Goal: Task Accomplishment & Management: Manage account settings

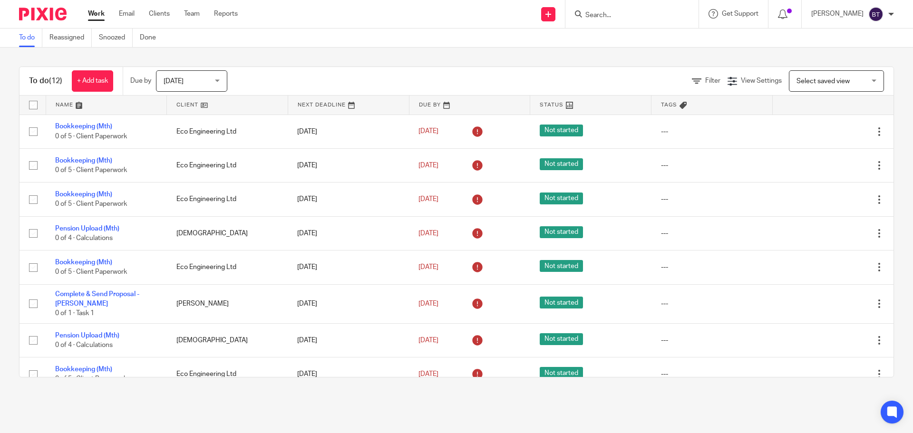
click at [620, 15] on input "Search" at bounding box center [628, 15] width 86 height 9
type input "highlan"
click at [638, 39] on link at bounding box center [673, 41] width 180 height 22
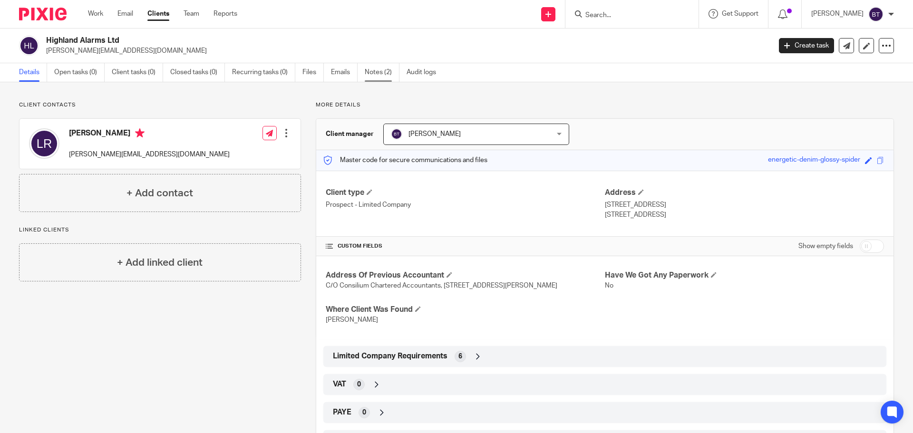
click at [394, 73] on link "Notes (2)" at bounding box center [382, 72] width 35 height 19
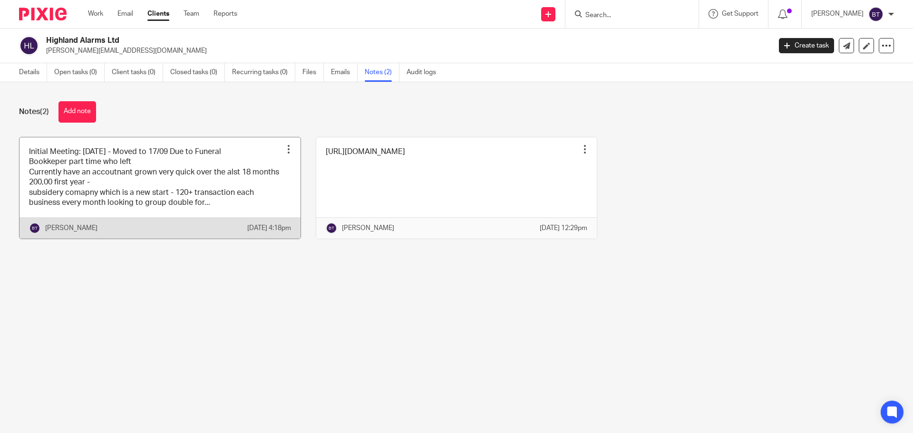
click at [149, 193] on link at bounding box center [160, 188] width 281 height 102
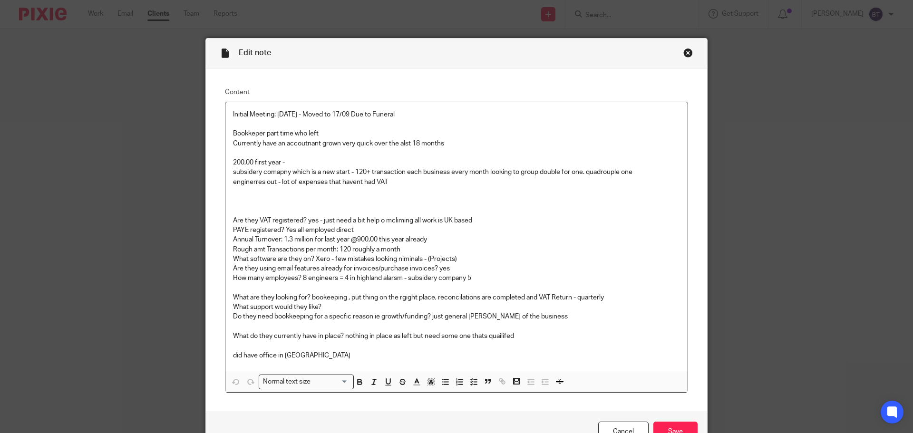
click at [684, 54] on div "Close this dialog window" at bounding box center [689, 53] width 10 height 10
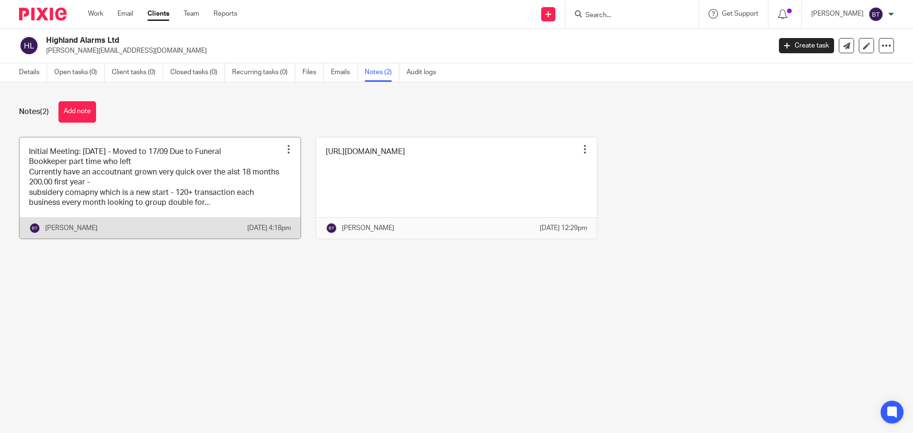
click at [199, 179] on link at bounding box center [160, 188] width 281 height 102
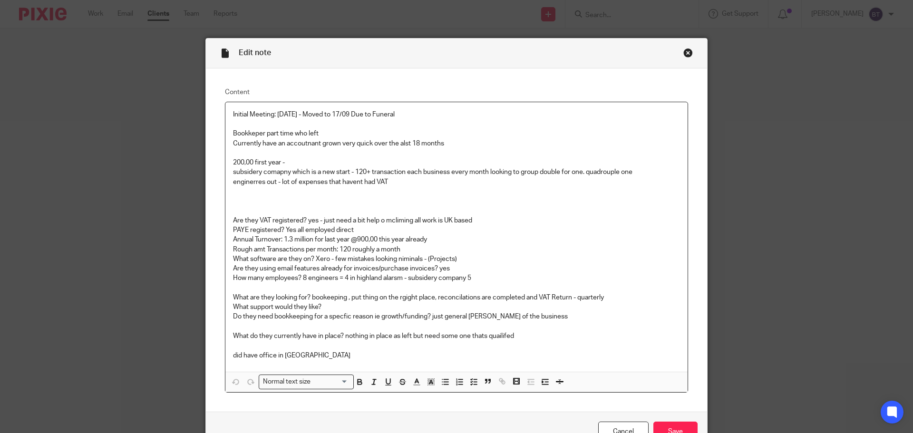
click at [252, 205] on p at bounding box center [456, 201] width 447 height 29
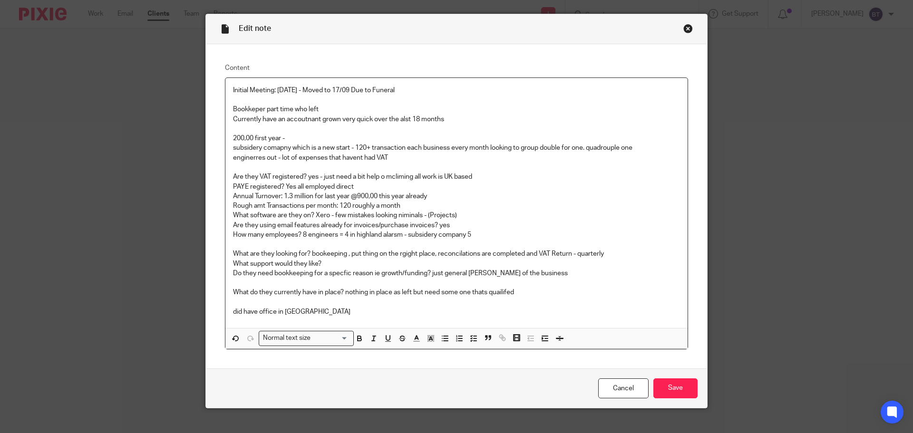
scroll to position [38, 0]
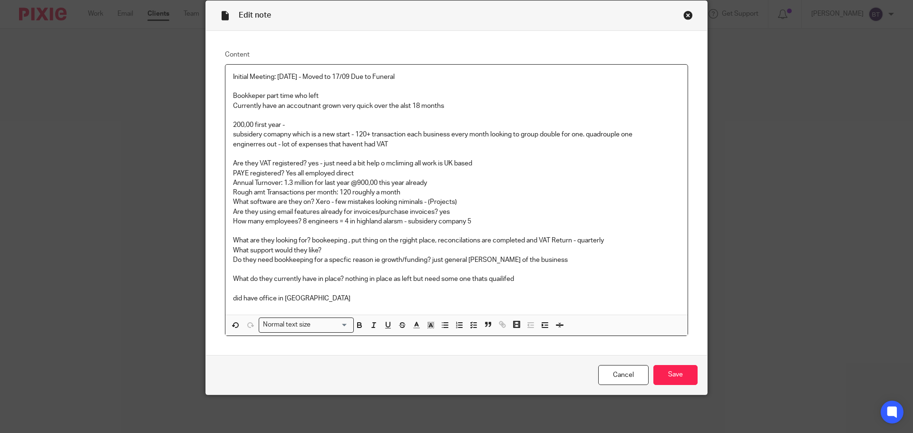
click at [297, 127] on p "200,00 first year -" at bounding box center [456, 125] width 447 height 10
click at [383, 138] on p "subsidery comapny which is a new start - 120+ transaction each business every m…" at bounding box center [456, 135] width 447 height 10
click at [385, 148] on p "enginerres out - lot of expenses that havent had VAT" at bounding box center [456, 150] width 447 height 20
click at [233, 172] on p "PAYE registered? Yes all employed direct" at bounding box center [456, 174] width 447 height 10
click at [228, 186] on div "Initial Meeting: [DATE] - Moved to 17/09 Due to Funeral Bookkeper part time who…" at bounding box center [456, 190] width 462 height 250
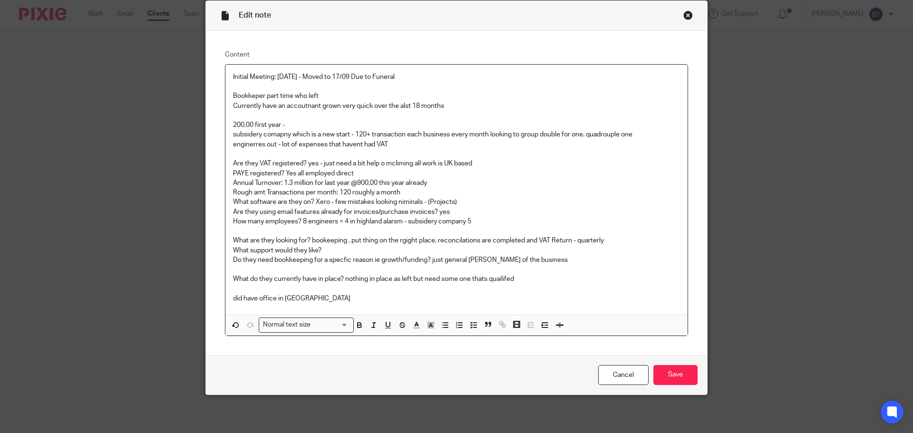
click at [233, 194] on p "Rough amt Transactions per month: 120 roughly a month" at bounding box center [456, 193] width 447 height 10
click at [233, 205] on p "What software are they on? Xero - few mistakes looking niminals - (Projects)" at bounding box center [456, 202] width 447 height 10
click at [400, 200] on p "What software are they on? Xero - few mistakes looking niminals - (Projects)" at bounding box center [456, 202] width 447 height 10
click at [404, 240] on p "What are they looking for? bookeeping , put thing on the rgight place, reconcil…" at bounding box center [456, 241] width 447 height 10
click at [475, 258] on p "Do they need bookkeeping for a specfic reason ie growth/funding? just general […" at bounding box center [456, 260] width 447 height 10
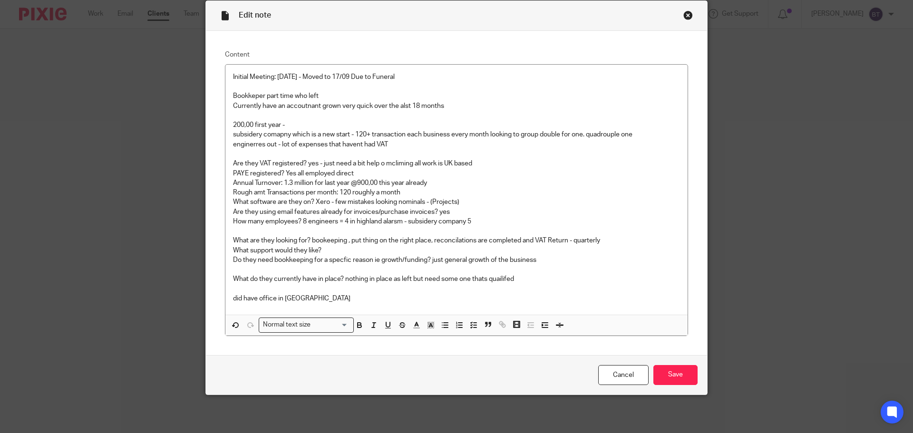
click at [295, 195] on p "Rough amt Transactions per month: 120 roughly a month" at bounding box center [456, 193] width 447 height 10
click at [271, 211] on p "Are they using email features already for invoices/purchase invoices? yes" at bounding box center [456, 212] width 447 height 10
click at [395, 223] on p "How many employees? 8 engineers = 4 in highland alarsm - subsidery company 5" at bounding box center [456, 222] width 447 height 10
click at [482, 225] on p "How many employees? 8 engineers = 4 in highland alarms - subsidery company 5" at bounding box center [456, 222] width 447 height 10
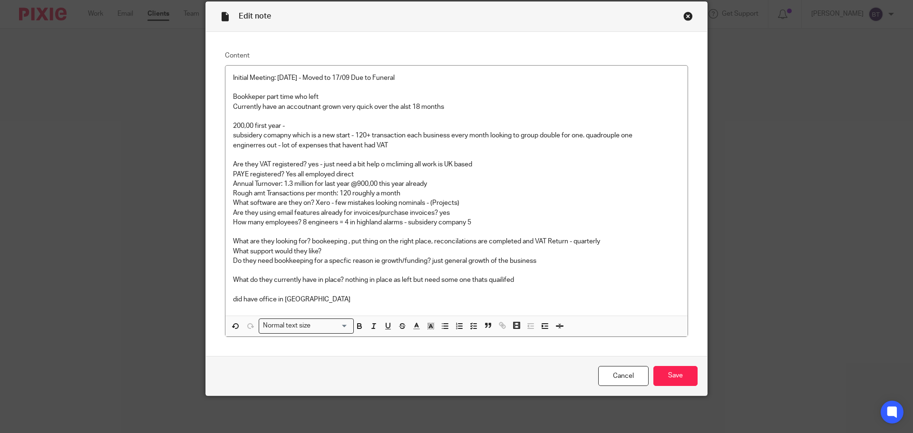
scroll to position [0, 0]
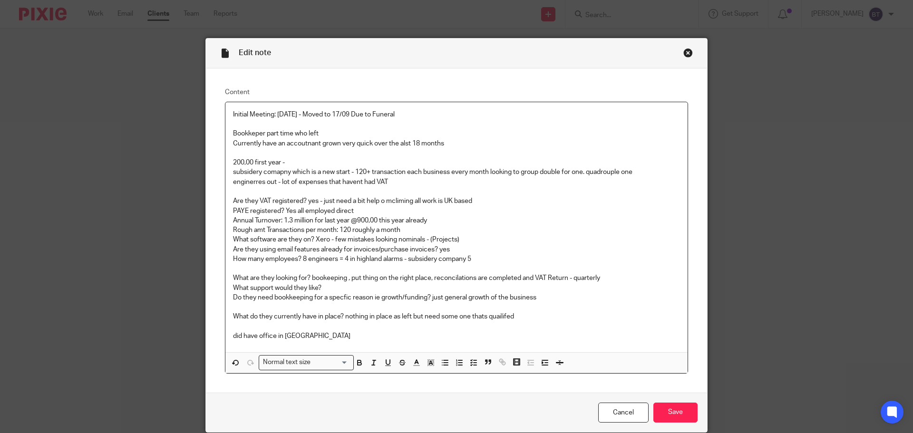
drag, startPoint x: 282, startPoint y: 173, endPoint x: 566, endPoint y: 253, distance: 294.9
click at [566, 253] on p "Are they using email features already for invoices/purchase invoices? yes" at bounding box center [456, 250] width 447 height 10
click at [233, 165] on p "200,00 first year -" at bounding box center [456, 163] width 447 height 10
click at [252, 162] on p "£200,00 first year -" at bounding box center [456, 163] width 447 height 10
click at [366, 176] on p "subsidery comapny which is a new start - 120+ transaction each business every m…" at bounding box center [456, 172] width 447 height 10
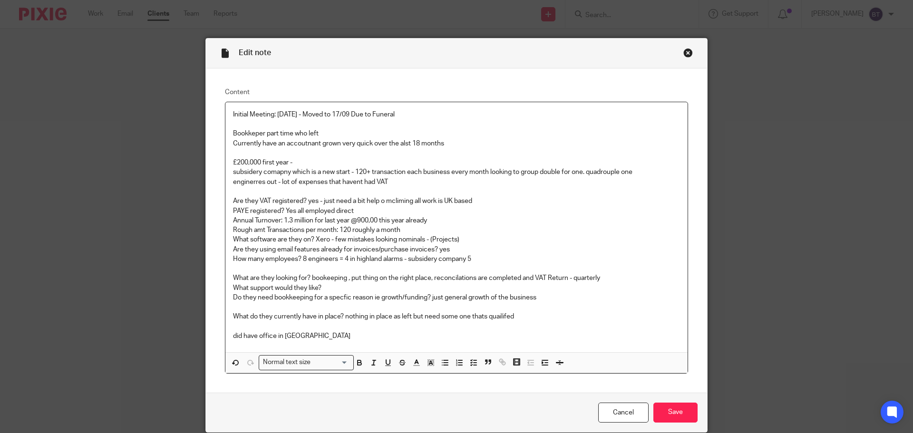
click at [320, 131] on p "Bookkeper part time who left" at bounding box center [456, 134] width 447 height 10
drag, startPoint x: 405, startPoint y: 142, endPoint x: 397, endPoint y: 143, distance: 8.2
click at [397, 143] on p "Currently have an accoutnant grown very quick over the alst 18 months" at bounding box center [456, 144] width 447 height 10
click at [309, 143] on p "Currently have an accoutnant grown very quick over the last 18 months" at bounding box center [456, 144] width 447 height 10
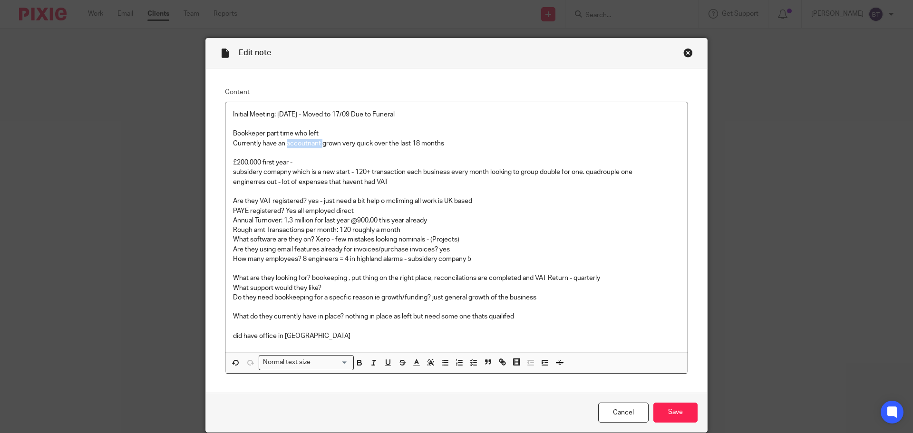
click at [309, 143] on p "Currently have an accoutnant grown very quick over the last 18 months" at bounding box center [456, 144] width 447 height 10
click at [440, 224] on p "Annual Turnover: 1.3 million for last year @900,00 this year already" at bounding box center [456, 221] width 447 height 10
click at [353, 222] on p "Annual Turnover: 1.3 million for last year @900,00 this year already" at bounding box center [456, 221] width 447 height 10
click at [377, 204] on p "Are they VAT registered? yes - just need a bit help o mcliming all work is UK b…" at bounding box center [456, 201] width 447 height 10
click at [284, 221] on p "Annual Turnover: 1.3 million for last year @ £900,00 this year already" at bounding box center [456, 221] width 447 height 10
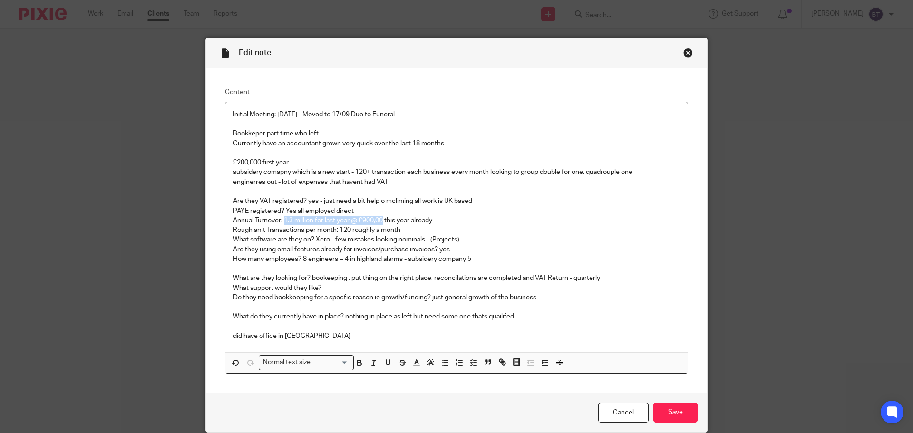
drag, startPoint x: 284, startPoint y: 221, endPoint x: 378, endPoint y: 224, distance: 94.7
click at [378, 224] on p "Annual Turnover: 1.3 million for last year @ £900,00 this year already" at bounding box center [456, 221] width 447 height 10
click at [424, 219] on p "Annual Turnover: 1.3 million for last year @ £900,00 this year already" at bounding box center [456, 221] width 447 height 10
click at [447, 219] on p "Annual Turnover: 1.3 million for last year @ £900,00 this year already" at bounding box center [456, 221] width 447 height 10
click at [344, 229] on p "Rough amt Transactions per month: 120 roughly a month" at bounding box center [456, 230] width 447 height 10
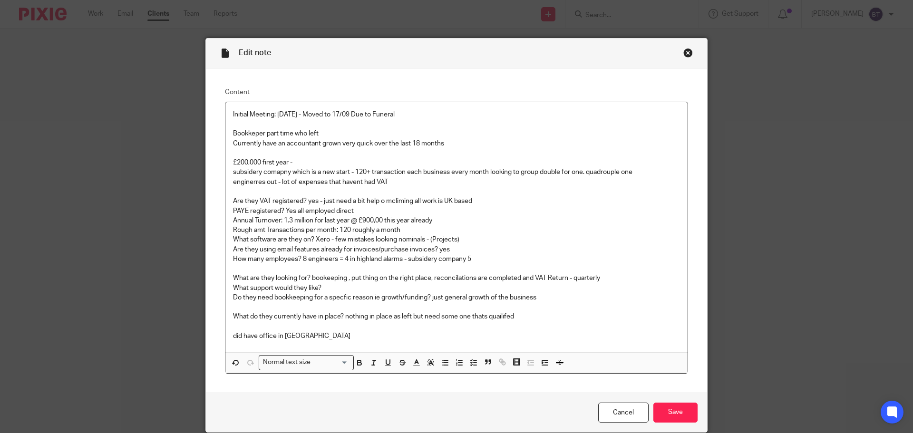
click at [349, 230] on p "Rough amt Transactions per month: 120 roughly a month" at bounding box center [456, 230] width 447 height 10
click at [413, 245] on p "Are they using email features already for invoices/purchase invoices? yes" at bounding box center [456, 250] width 447 height 10
click at [421, 239] on p "What software are they on? Xero - few mistakes looking nominals - (Projects)" at bounding box center [456, 240] width 447 height 10
drag, startPoint x: 429, startPoint y: 239, endPoint x: 460, endPoint y: 240, distance: 31.4
click at [460, 240] on p "What software are they on? Xero - few mistakes looking nominals - (Projects)" at bounding box center [456, 240] width 447 height 10
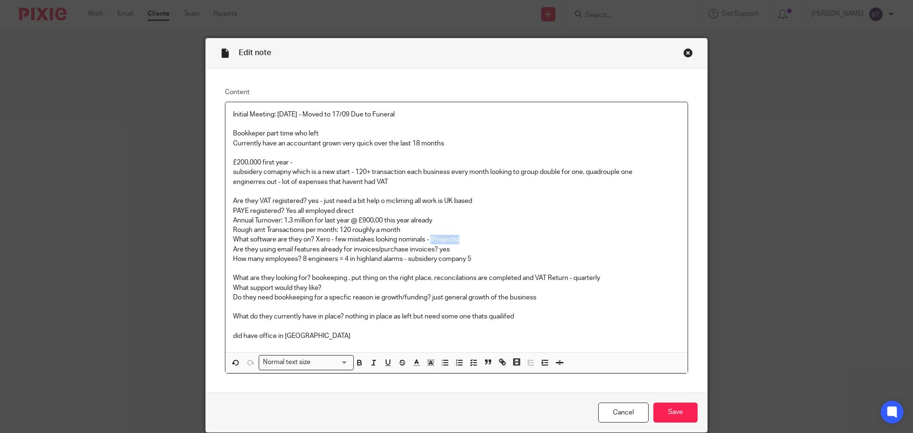
click at [460, 240] on p "What software are they on? Xero - few mistakes looking nominals - (Projects)" at bounding box center [456, 240] width 447 height 10
drag, startPoint x: 460, startPoint y: 240, endPoint x: 428, endPoint y: 239, distance: 32.8
click at [428, 239] on p "What software are they on? Xero - few mistakes looking nominals - (Projects)" at bounding box center [456, 240] width 447 height 10
click at [392, 251] on p "Are they using email features already for invoices/purchase invoices? yes" at bounding box center [456, 250] width 447 height 10
click at [476, 264] on p at bounding box center [456, 269] width 447 height 10
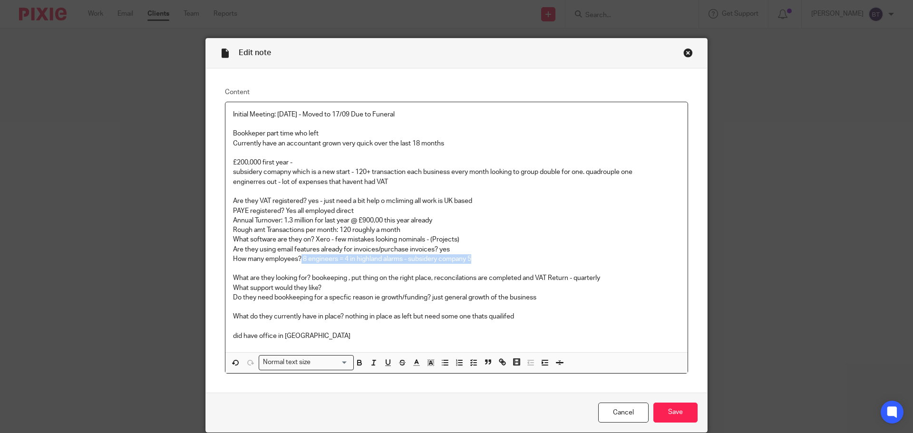
drag, startPoint x: 307, startPoint y: 260, endPoint x: 476, endPoint y: 263, distance: 168.9
click at [476, 263] on p "How many employees? 8 engineers = 4 in highland alarms - subsidery company 5" at bounding box center [456, 259] width 447 height 10
click at [332, 262] on p "How many employees? 8 engineers = 4 in highland alarms - subsidery company 5" at bounding box center [456, 259] width 447 height 10
drag, startPoint x: 404, startPoint y: 260, endPoint x: 508, endPoint y: 258, distance: 103.7
click at [508, 258] on p "How many employees? 8 engineers = 4 in highland alarms - subsidery company 5" at bounding box center [456, 259] width 447 height 10
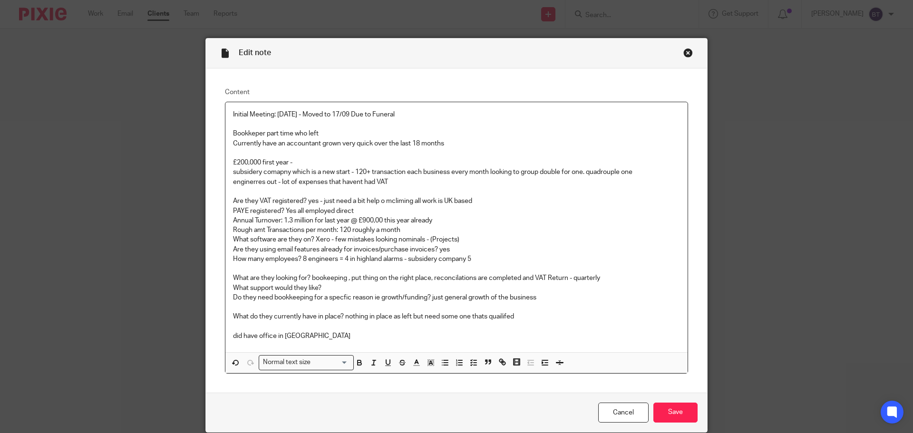
click at [401, 288] on p "What support would they like?" at bounding box center [456, 289] width 447 height 10
drag, startPoint x: 311, startPoint y: 276, endPoint x: 623, endPoint y: 283, distance: 312.1
click at [622, 281] on p "What are they looking for? bookeeping , put thing on the right place, reconcila…" at bounding box center [456, 279] width 447 height 10
click at [626, 285] on p "What support would they like?" at bounding box center [456, 289] width 447 height 10
